Goal: Information Seeking & Learning: Learn about a topic

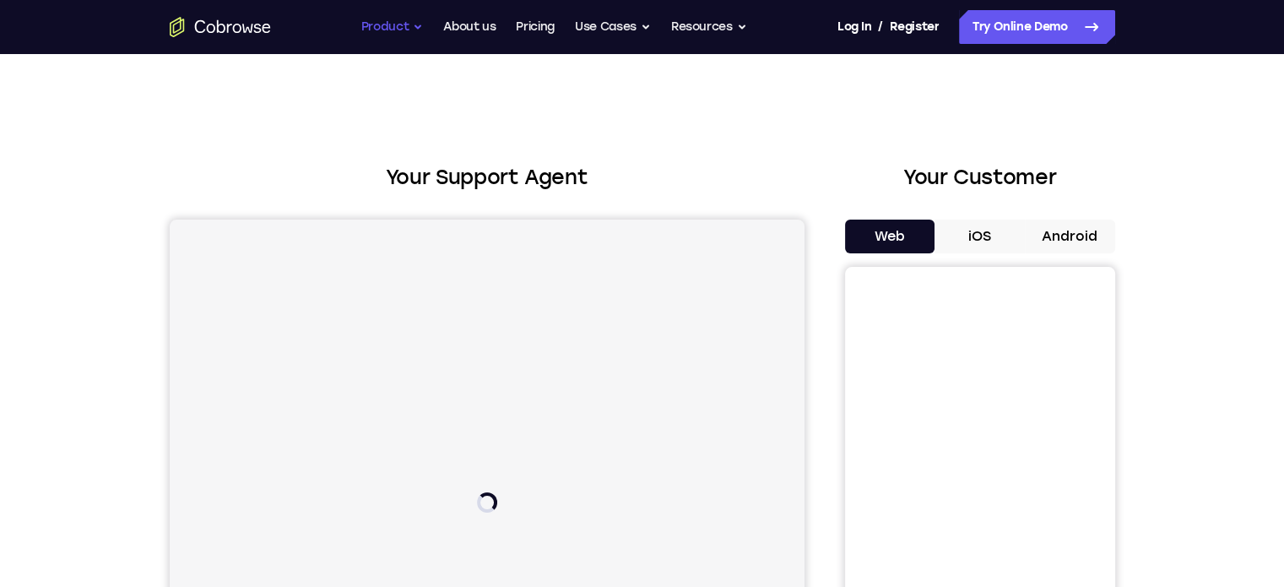
click at [399, 29] on button "Product" at bounding box center [392, 27] width 62 height 34
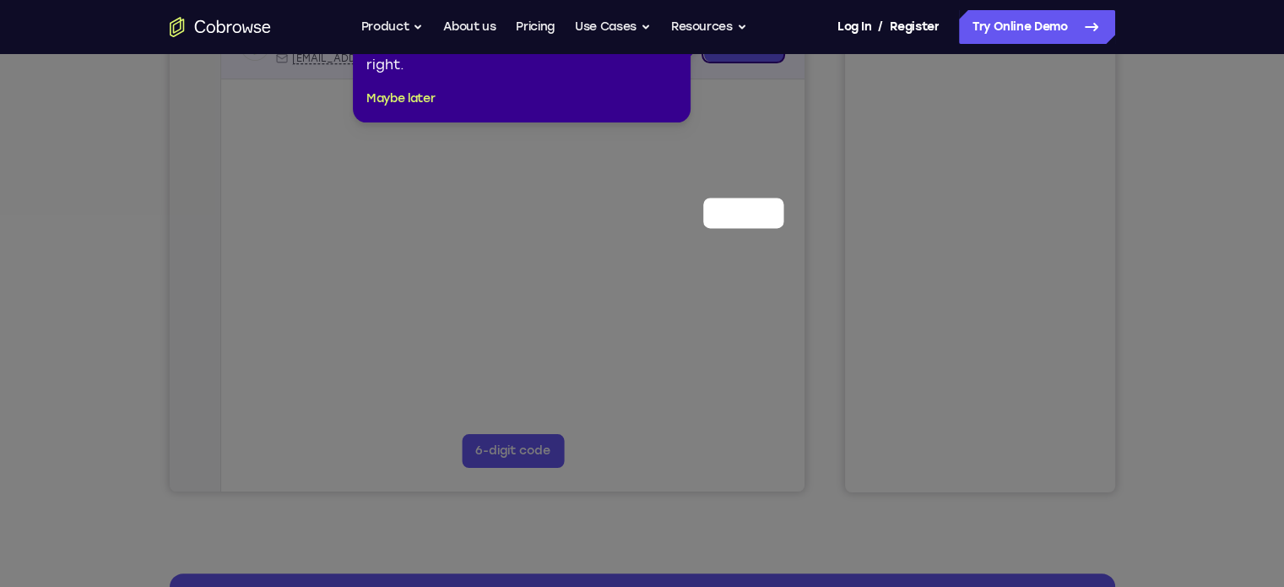
scroll to position [84, 0]
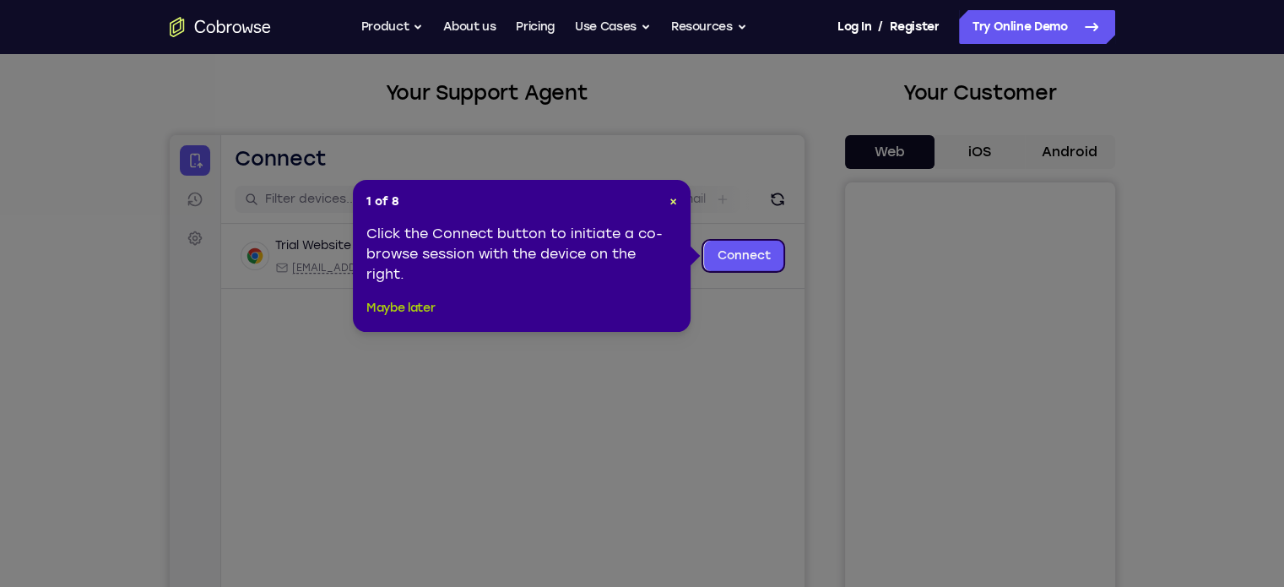
click at [410, 307] on button "Maybe later" at bounding box center [400, 308] width 68 height 20
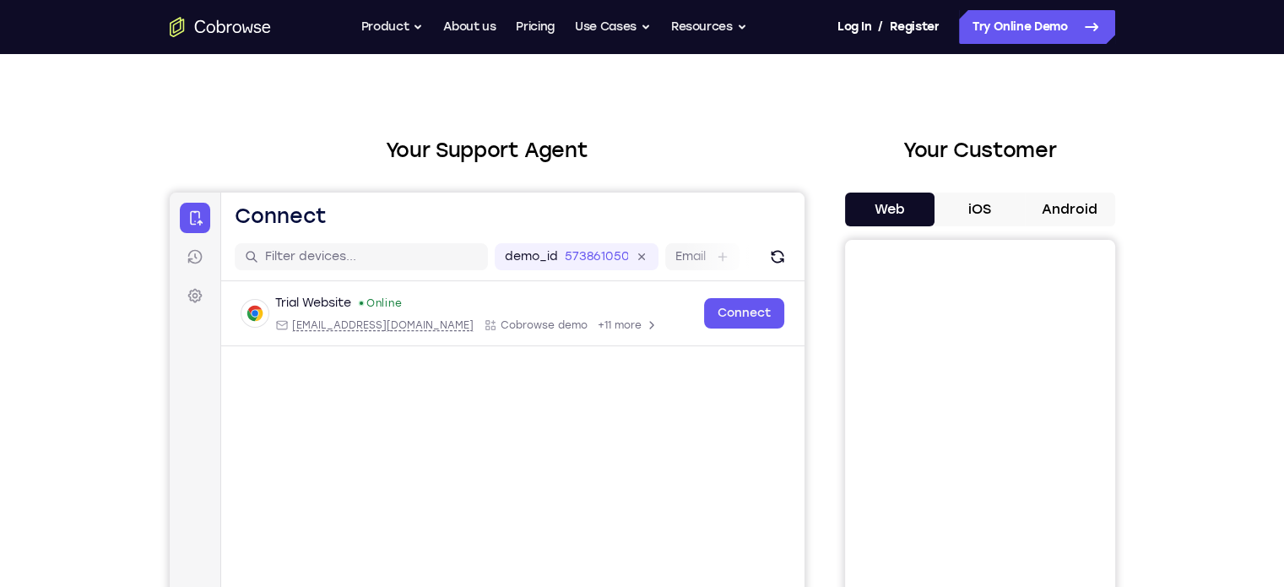
scroll to position [0, 0]
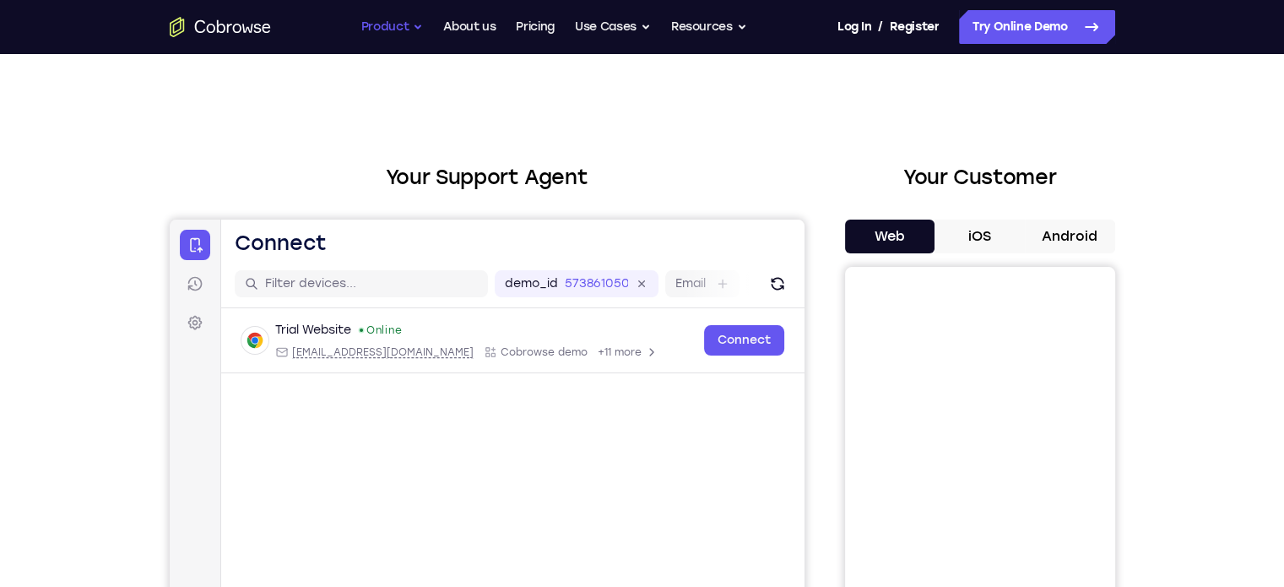
click at [378, 35] on button "Product" at bounding box center [392, 27] width 62 height 34
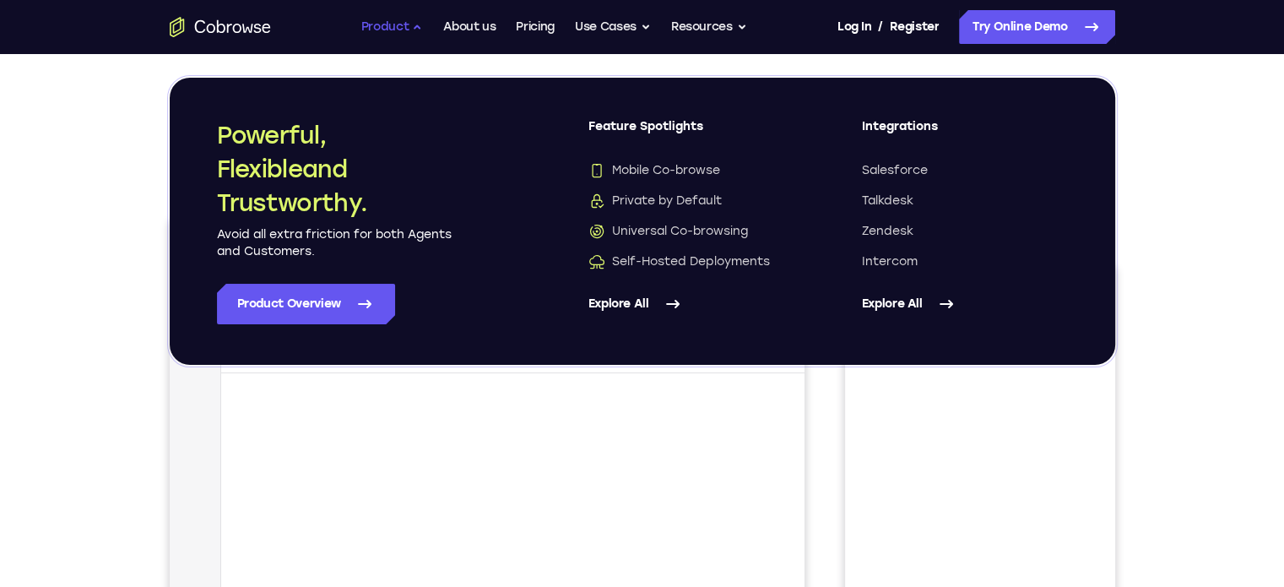
click at [378, 35] on button "Product" at bounding box center [392, 27] width 62 height 34
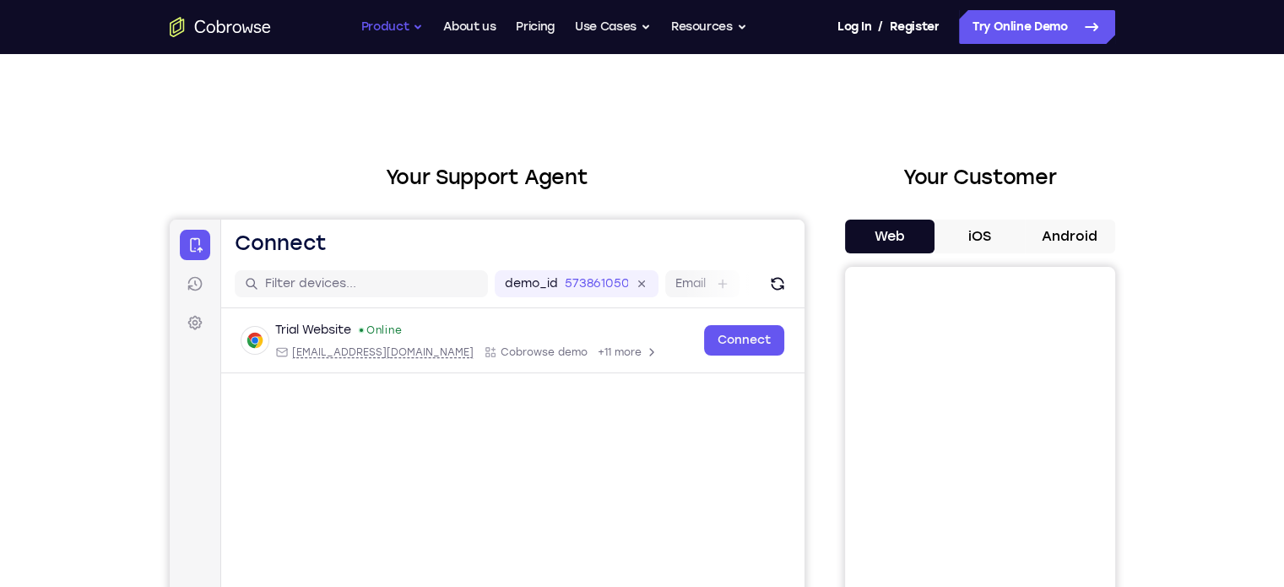
click at [393, 27] on button "Product" at bounding box center [392, 27] width 62 height 34
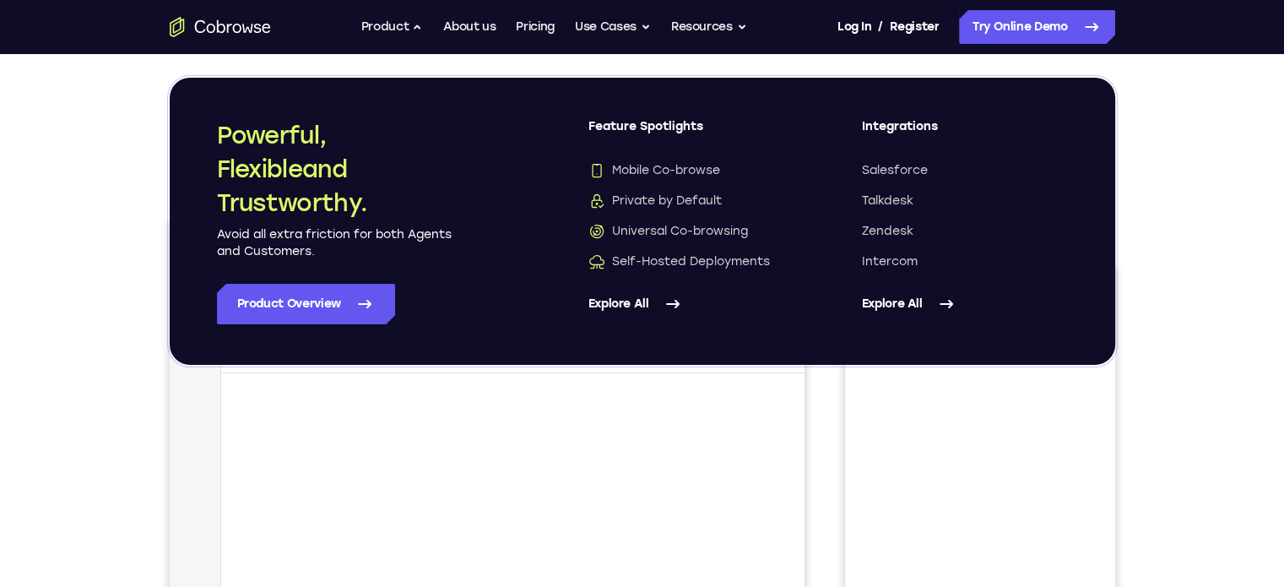
click at [902, 302] on link "Explore All" at bounding box center [965, 304] width 206 height 41
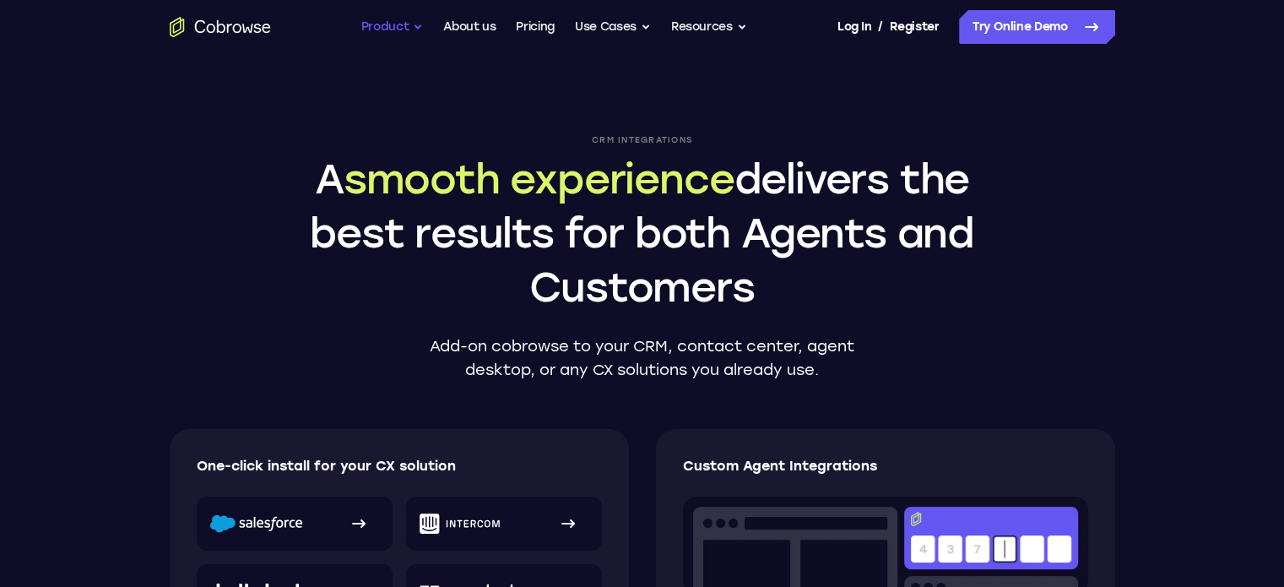
click at [380, 23] on button "Product" at bounding box center [392, 27] width 62 height 34
click at [392, 26] on button "Product" at bounding box center [392, 27] width 62 height 34
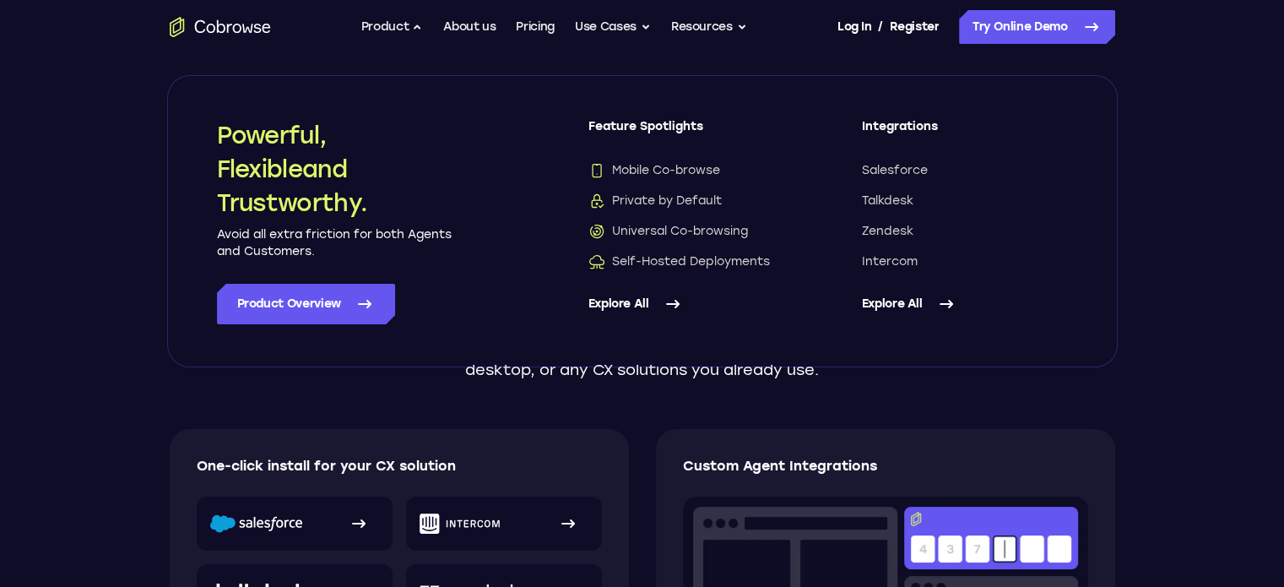
click at [651, 306] on link "Explore All" at bounding box center [692, 304] width 206 height 41
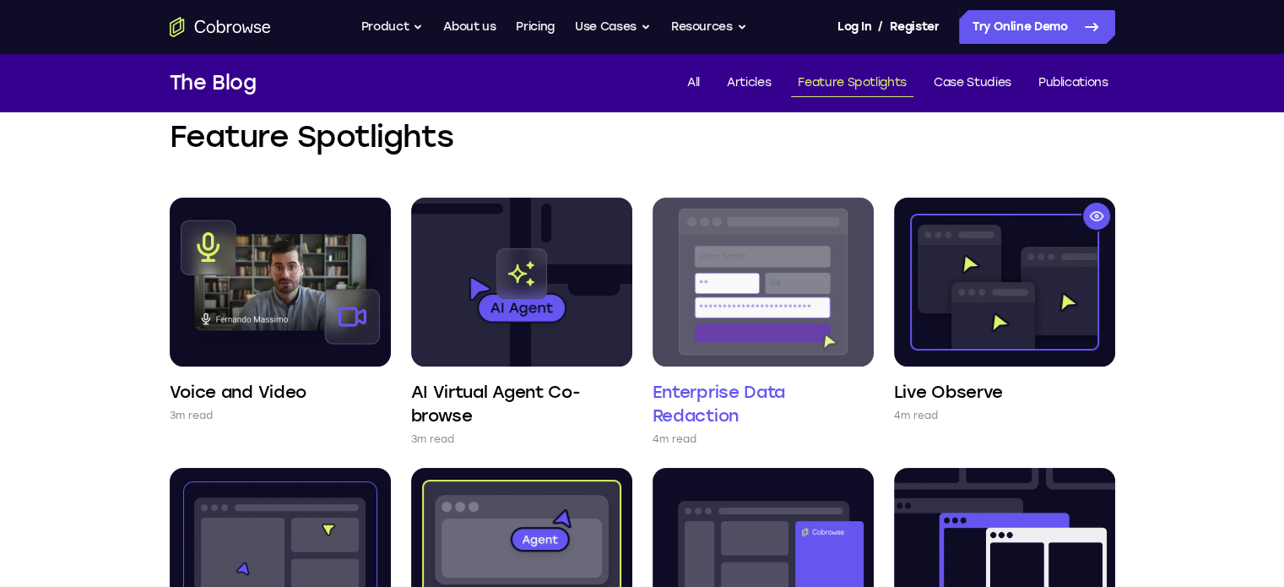
scroll to position [84, 0]
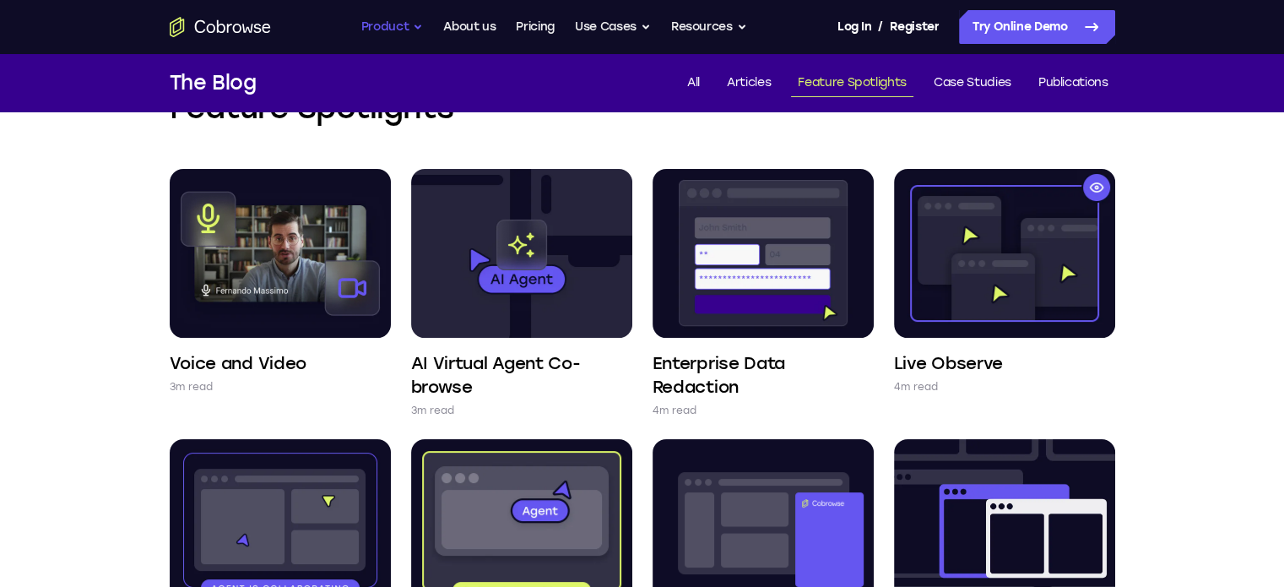
click at [396, 26] on button "Product" at bounding box center [392, 27] width 62 height 34
click at [382, 20] on button "Product" at bounding box center [392, 27] width 62 height 34
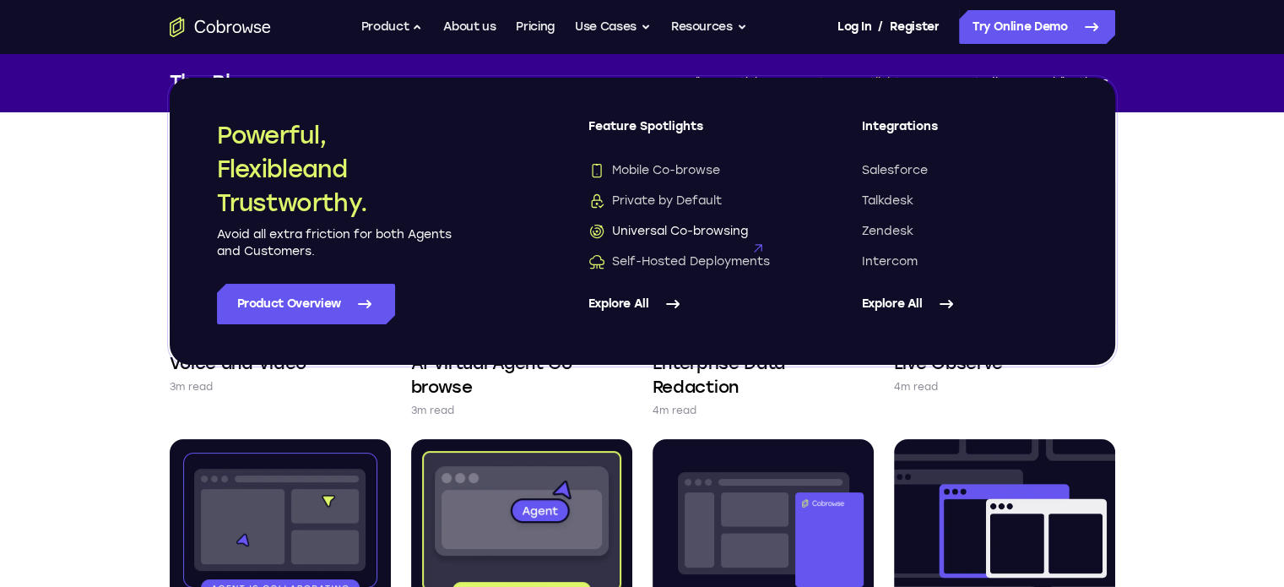
click at [665, 228] on span "Universal Co-browsing" at bounding box center [669, 231] width 160 height 17
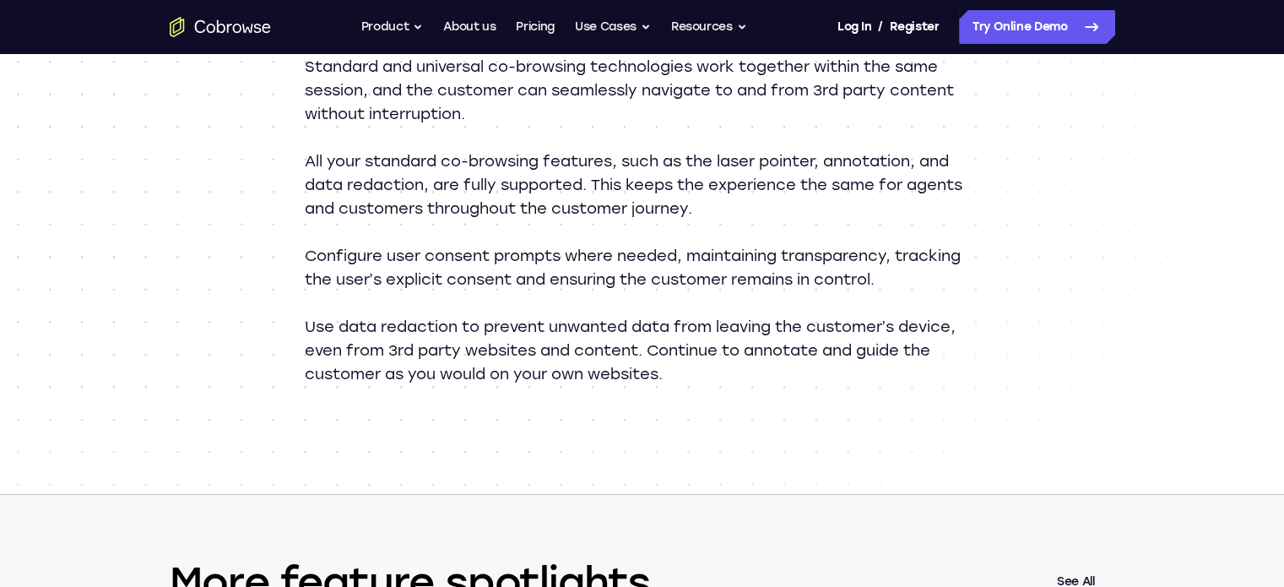
scroll to position [1942, 0]
